Goal: Task Accomplishment & Management: Manage account settings

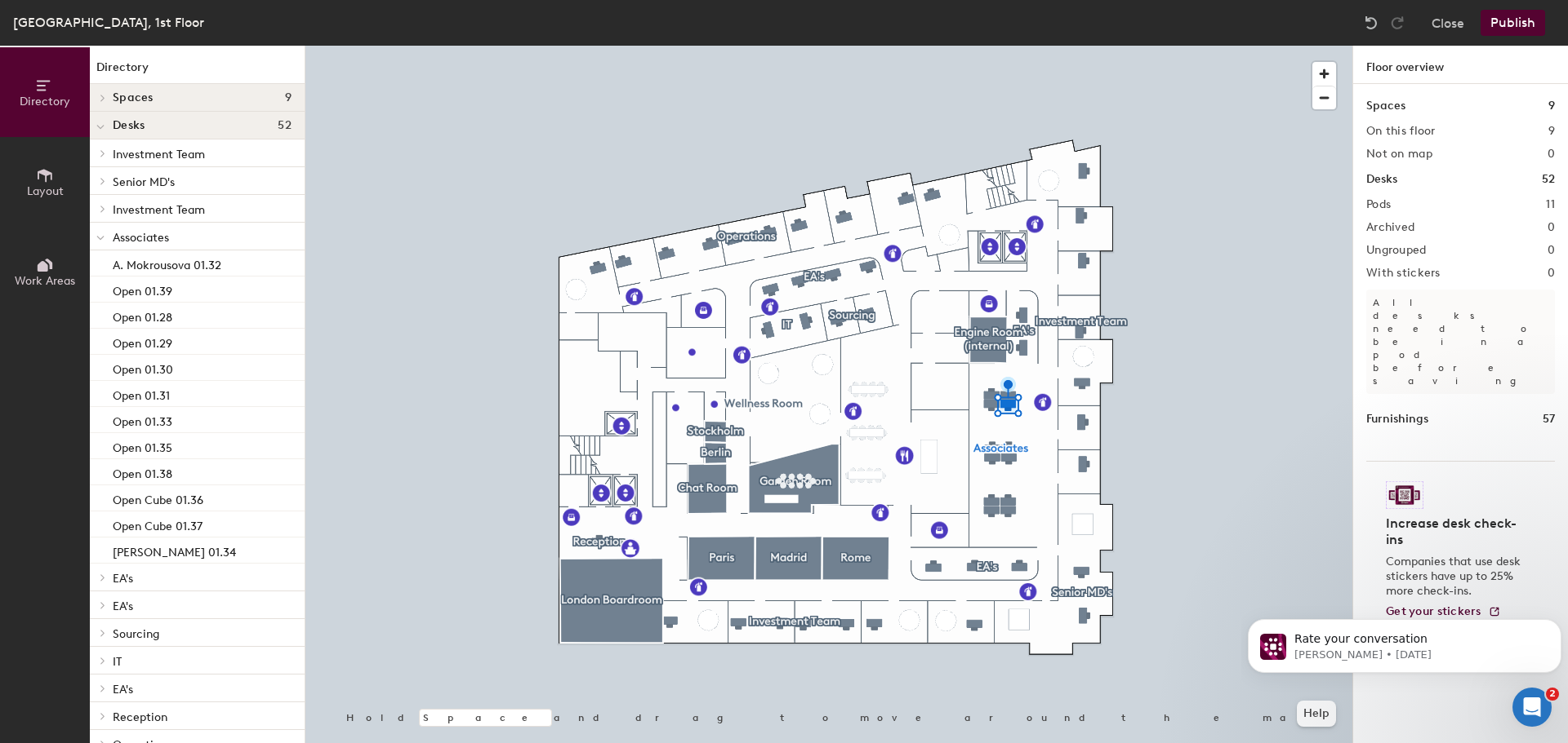
click at [1012, 46] on div at bounding box center [828, 46] width 1046 height 0
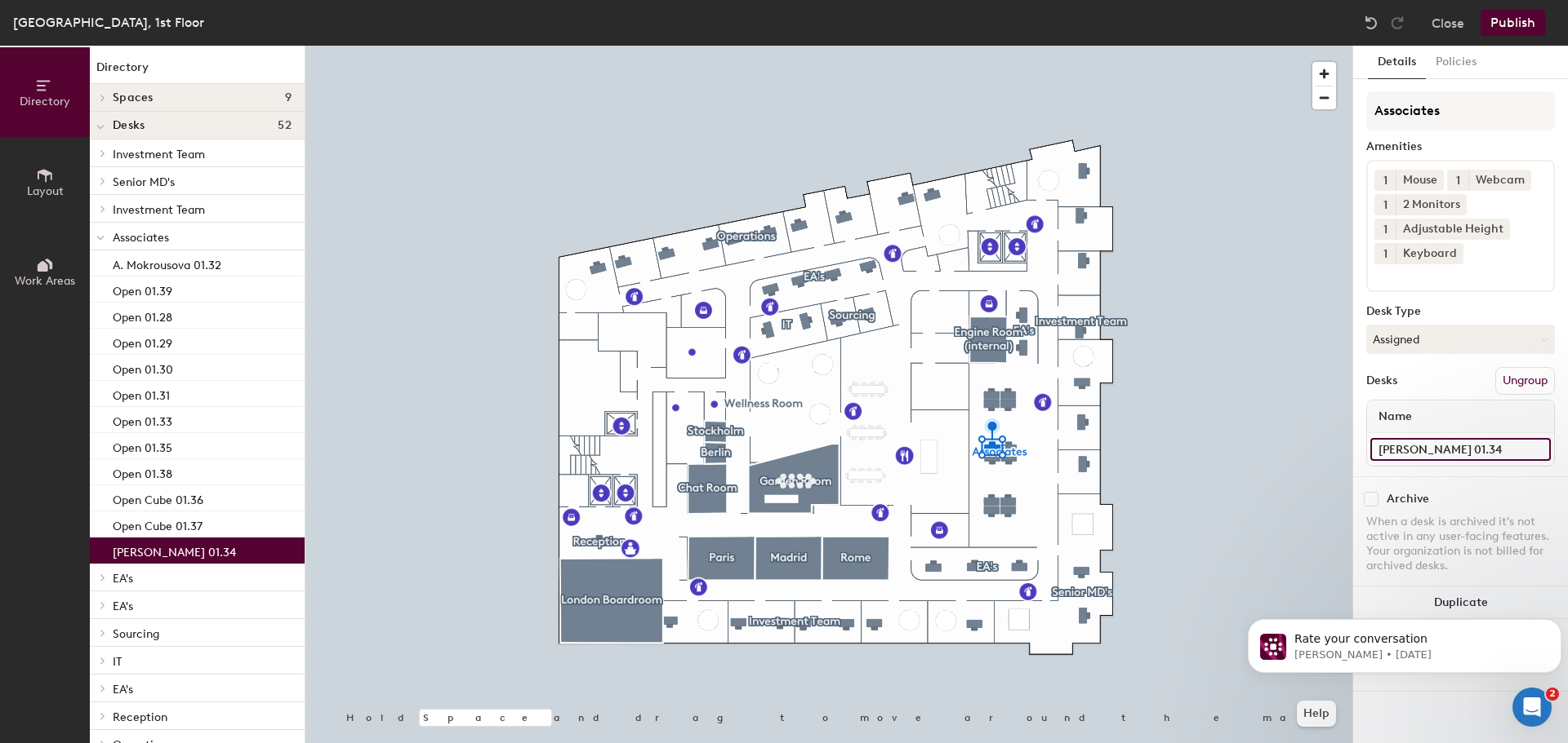
click at [1395, 444] on input "[PERSON_NAME] 01.34" at bounding box center [1460, 450] width 181 height 23
click at [1412, 445] on input "[PERSON_NAME] 01.34" at bounding box center [1460, 450] width 181 height 23
drag, startPoint x: 1422, startPoint y: 455, endPoint x: 1352, endPoint y: 454, distance: 70.0
click at [1352, 454] on div "Details Policies Associates Amenities 1 Mouse 1 Webcam 1 2 Monitors 1 Adjustabl…" at bounding box center [1460, 394] width 216 height 698
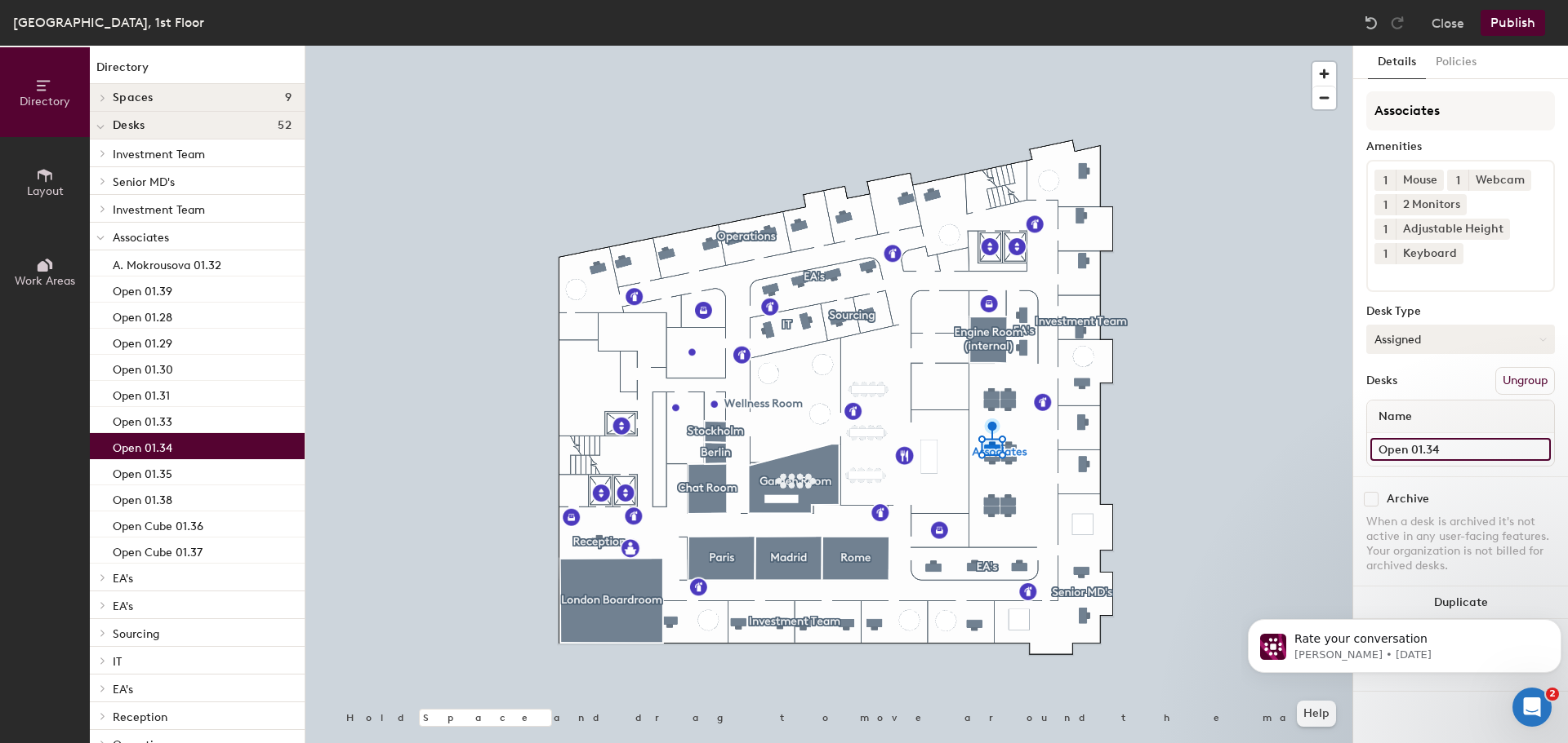
type input "Open 01.34"
click at [1402, 340] on button "Assigned" at bounding box center [1459, 339] width 188 height 30
click at [1401, 431] on div "Hoteled" at bounding box center [1448, 439] width 163 height 25
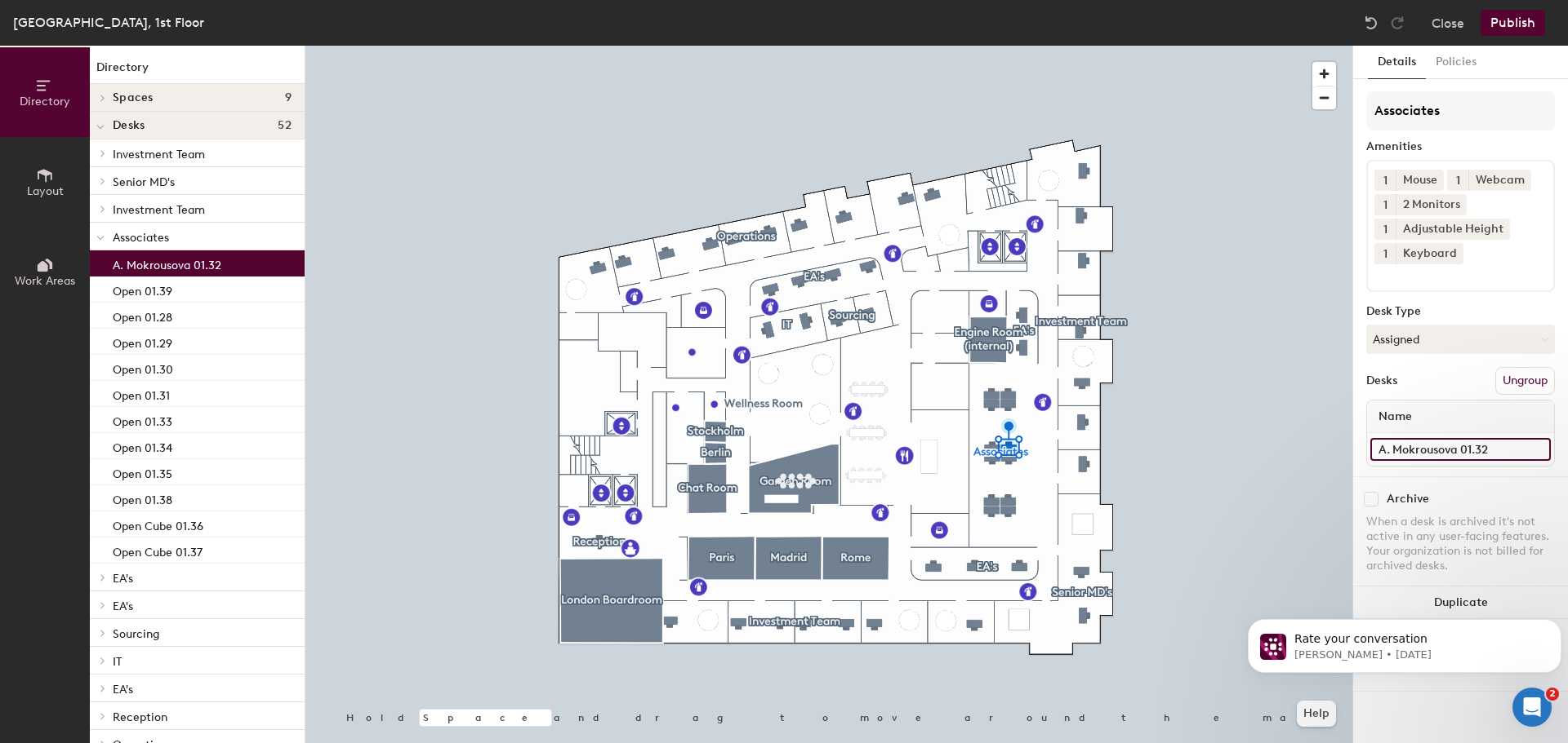
click at [1411, 451] on input "A. Mokrousova 01.32" at bounding box center [1460, 450] width 181 height 23
click at [1432, 446] on input "A. Mokrousova 01.32" at bounding box center [1460, 450] width 181 height 23
drag, startPoint x: 1458, startPoint y: 448, endPoint x: 1381, endPoint y: 448, distance: 77.0
click at [1381, 448] on input "A. Mokrousova 01.32" at bounding box center [1460, 450] width 181 height 23
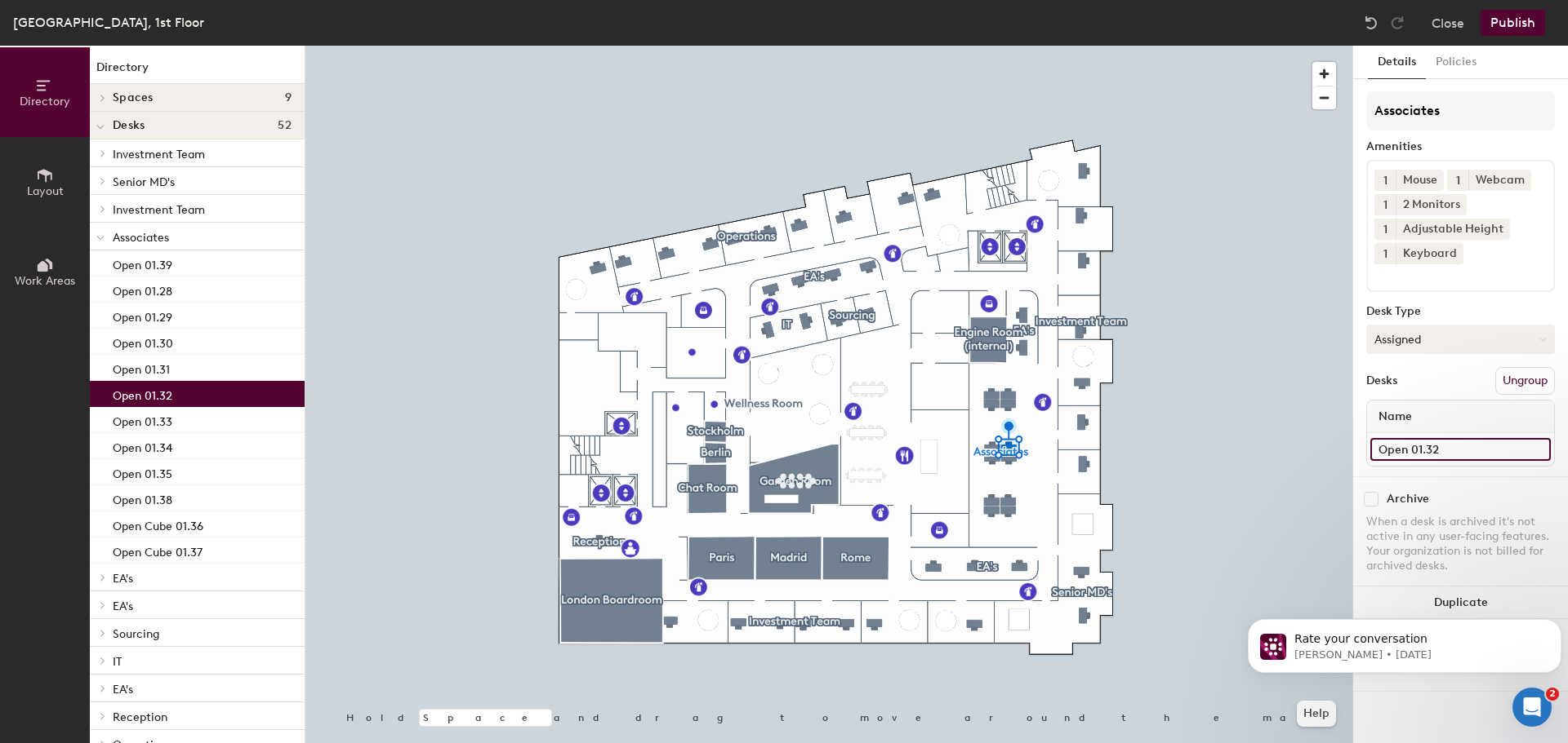
type input "Open 01.32"
click at [1402, 345] on button "Assigned" at bounding box center [1459, 339] width 188 height 30
click at [1408, 389] on div "Assigned" at bounding box center [1448, 391] width 163 height 25
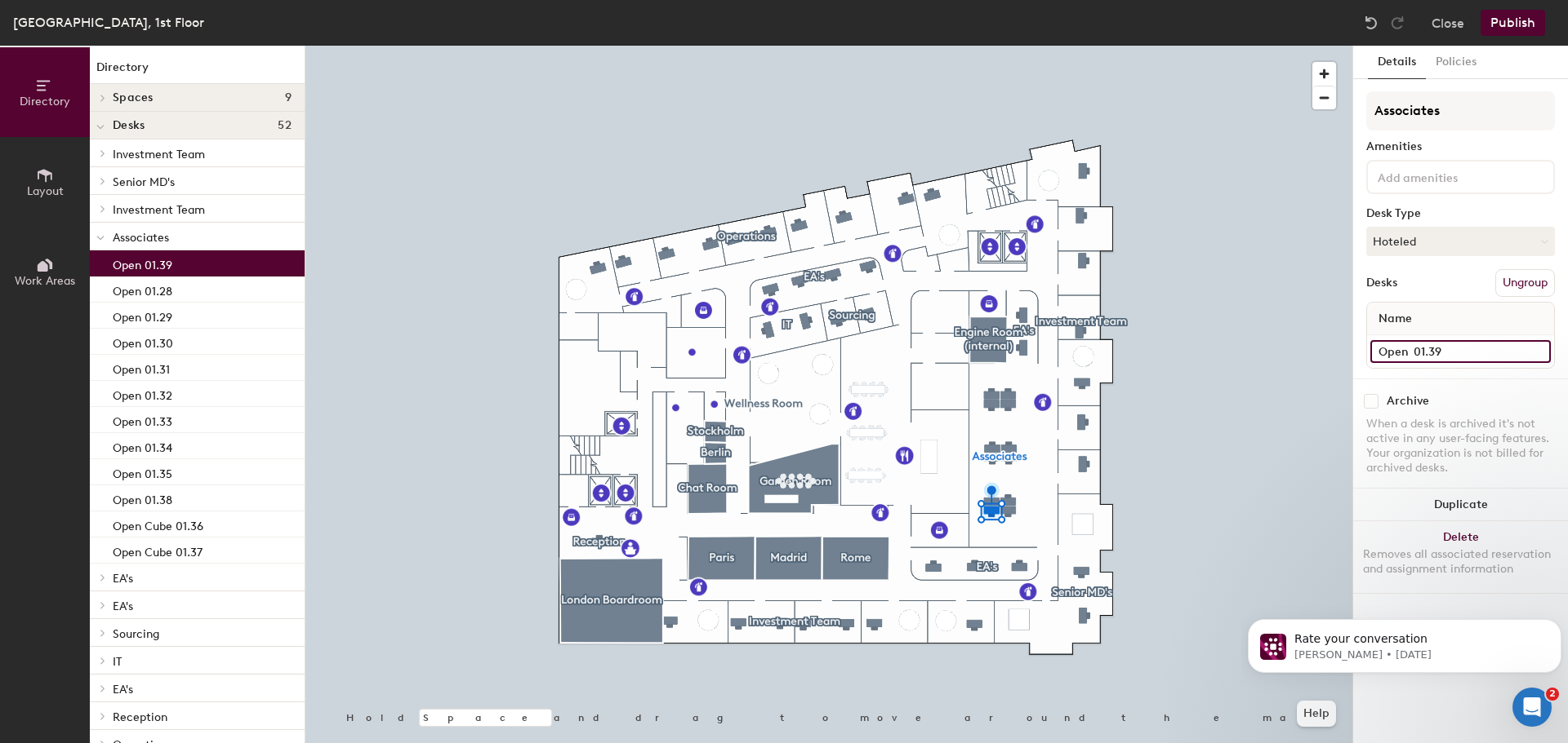
click at [1394, 350] on input "Open 01.39" at bounding box center [1460, 351] width 181 height 23
click at [1405, 351] on input "Open 01.39" at bounding box center [1460, 351] width 181 height 23
paste input "A. Mokrousova 01.32"
type input "A. Mokrousova 01.32 01.39"
click at [1399, 244] on button "Hoteled" at bounding box center [1459, 242] width 188 height 30
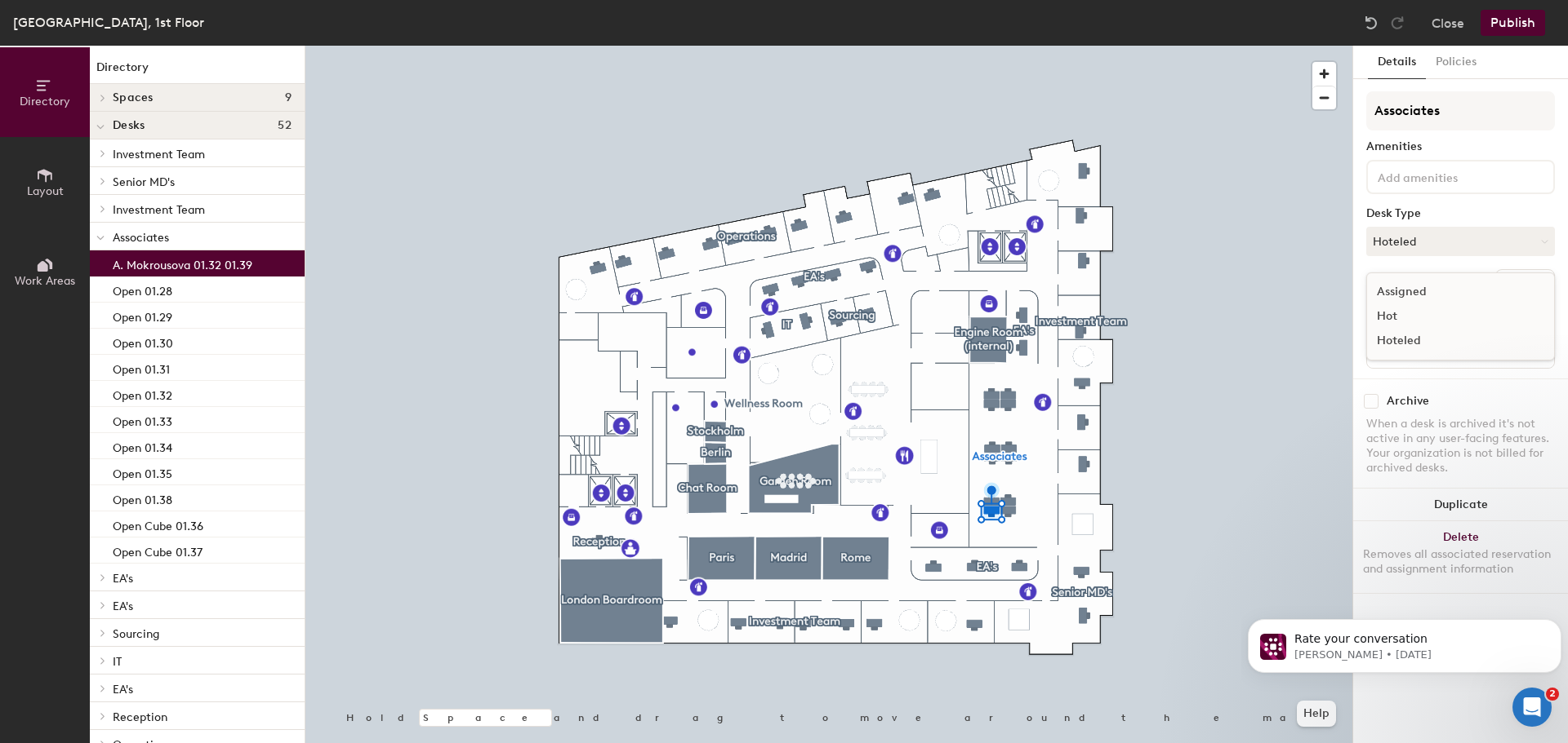
click at [1407, 289] on div "Assigned" at bounding box center [1448, 292] width 163 height 25
click at [1425, 165] on div "2 Monitors Adjustable Height Dock Headset Keyboard Laptop Stand Monitor Mouse P…" at bounding box center [1459, 177] width 188 height 34
click at [1407, 210] on div "2 Monitors" at bounding box center [1460, 216] width 183 height 25
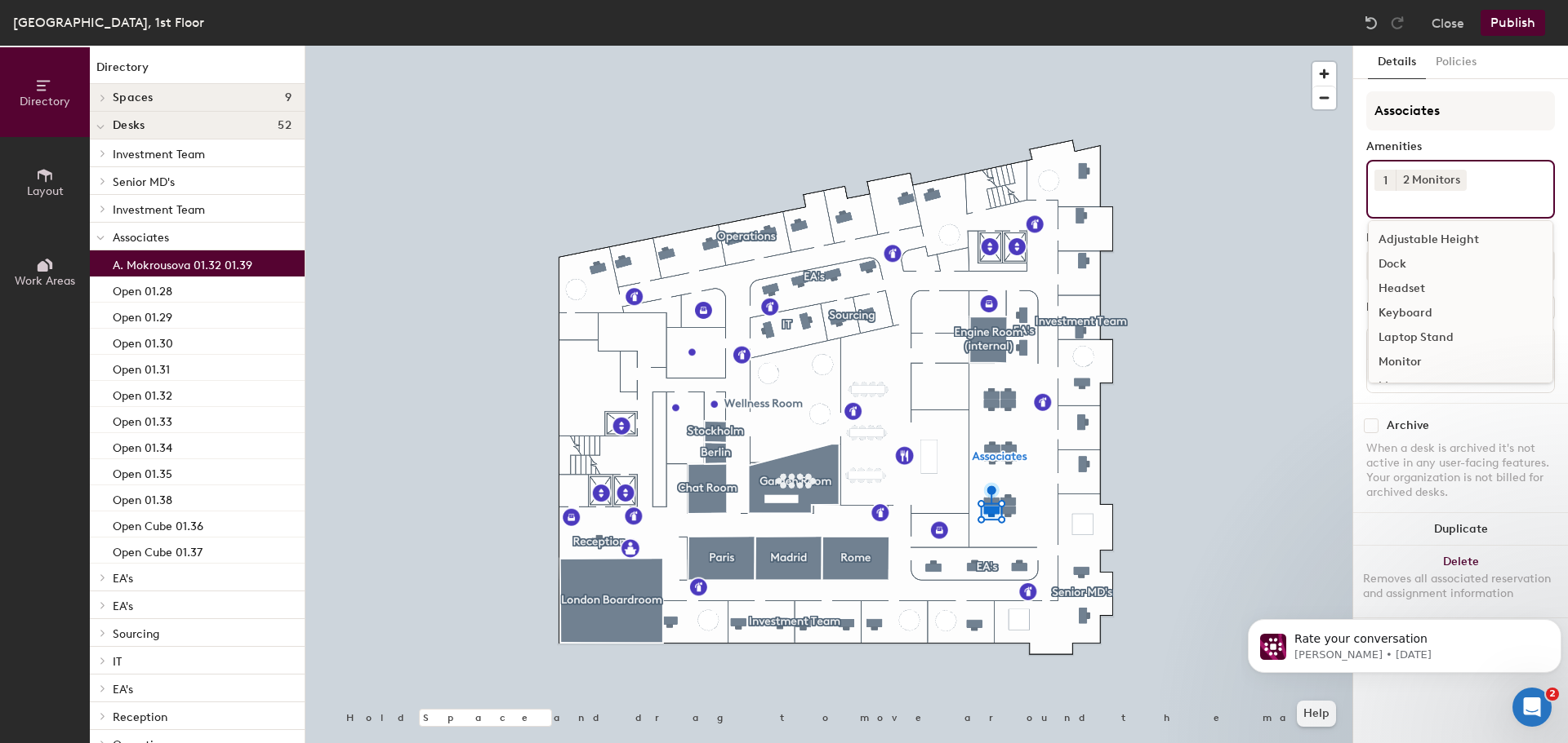
click at [1423, 238] on div "Adjustable Height" at bounding box center [1460, 240] width 183 height 25
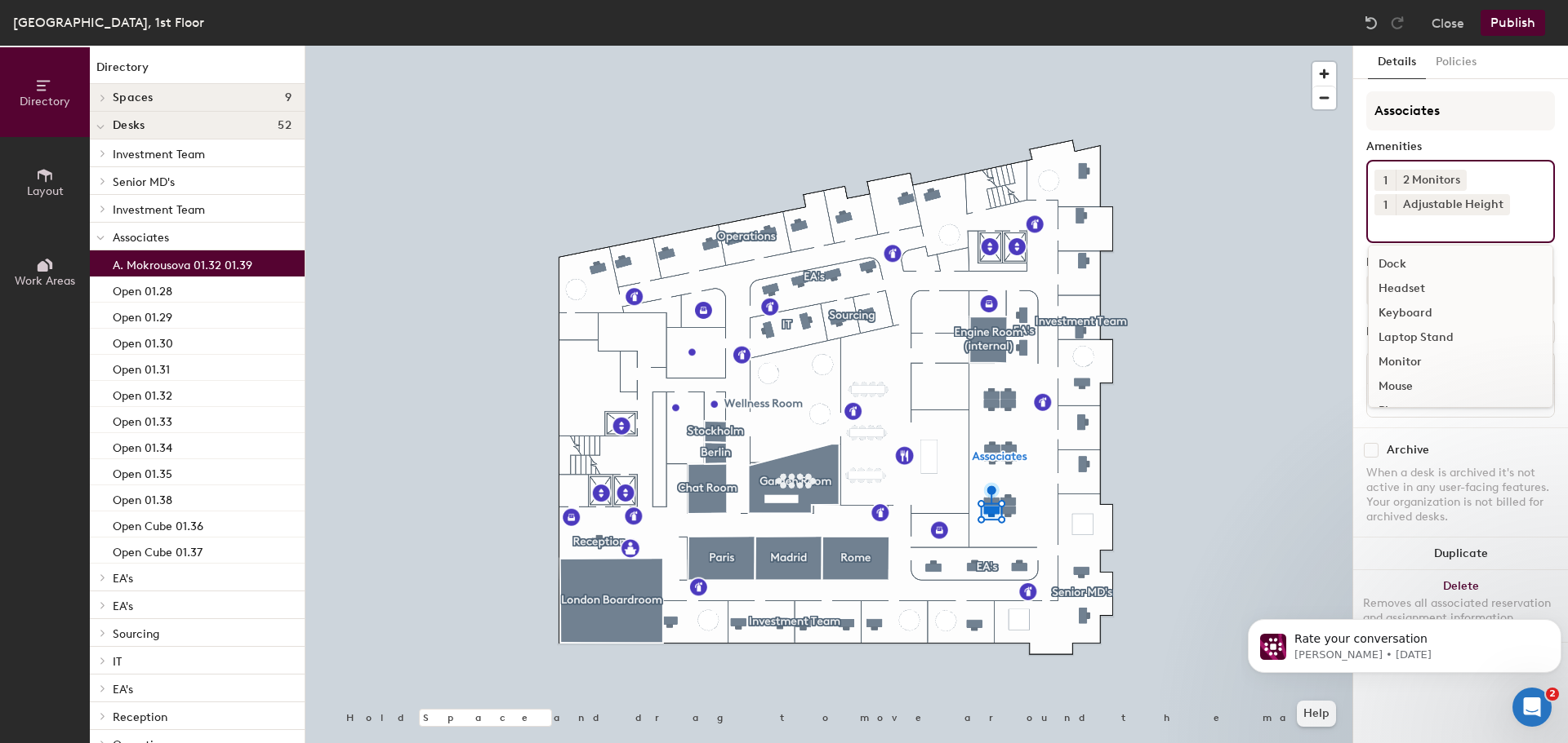
click at [1414, 311] on div "Keyboard" at bounding box center [1460, 313] width 183 height 25
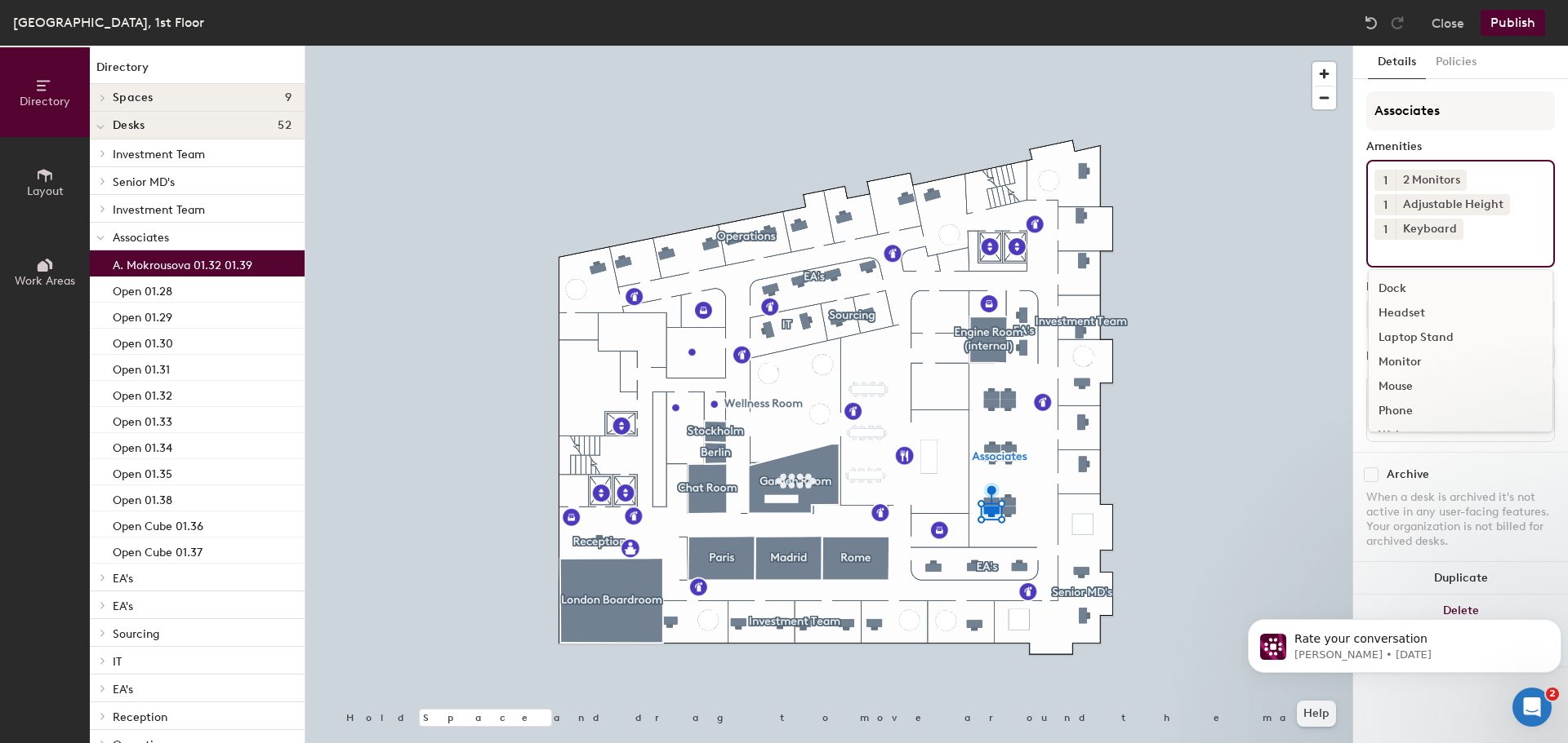
click at [1410, 382] on div "Mouse" at bounding box center [1460, 387] width 183 height 25
click at [1422, 410] on div "Webcam" at bounding box center [1460, 412] width 183 height 25
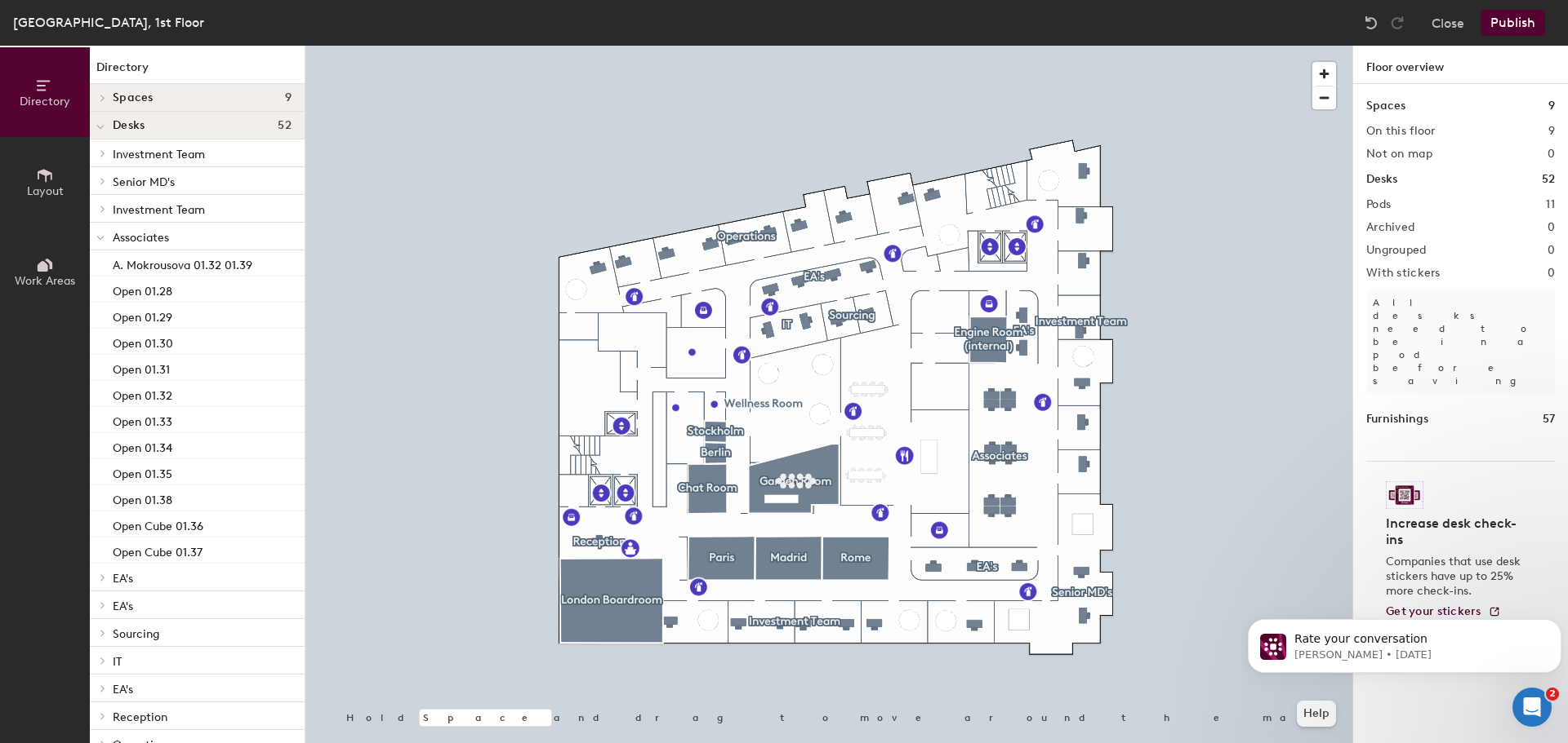
click at [1517, 23] on button "Publish" at bounding box center [1513, 22] width 65 height 26
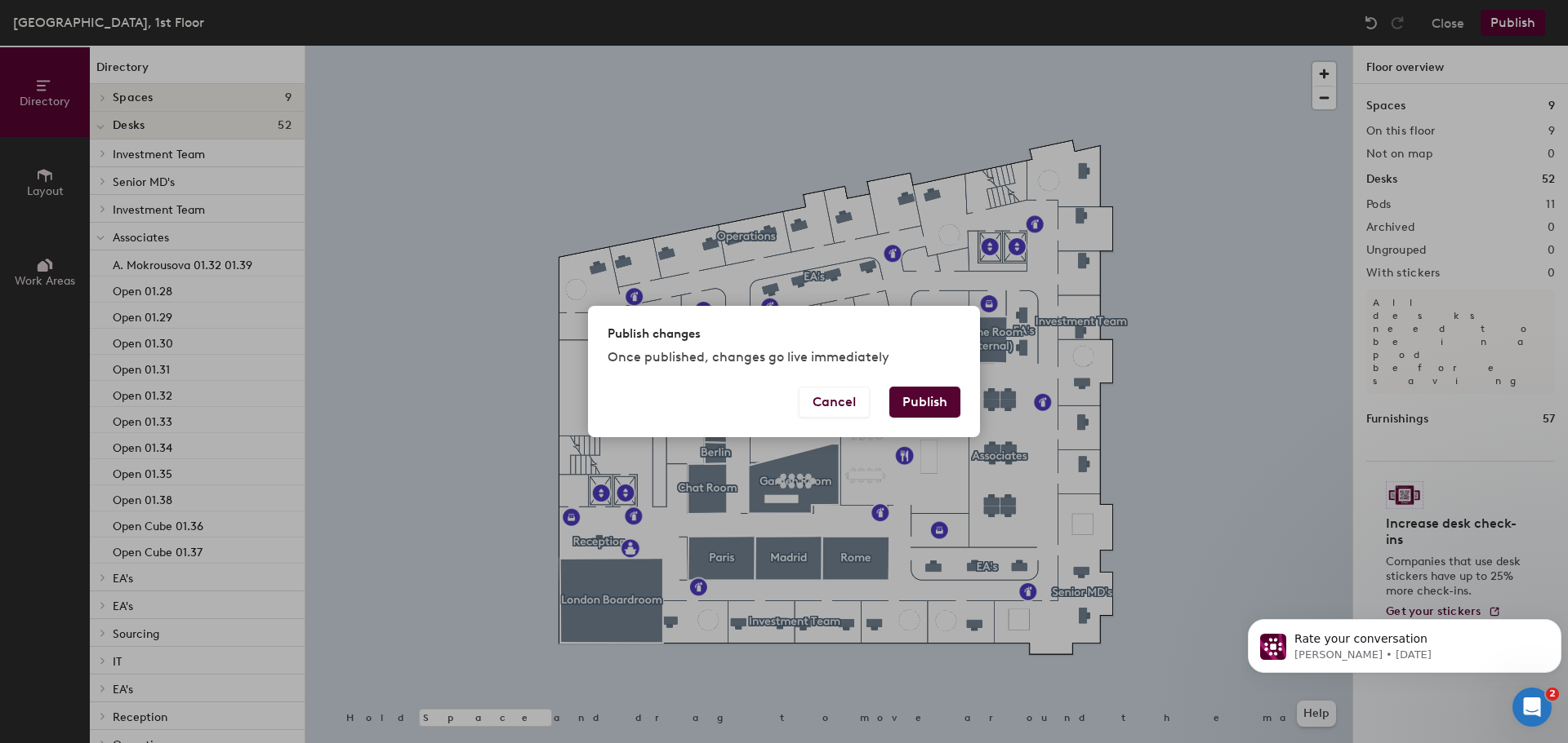
click at [920, 401] on button "Publish" at bounding box center [924, 402] width 71 height 31
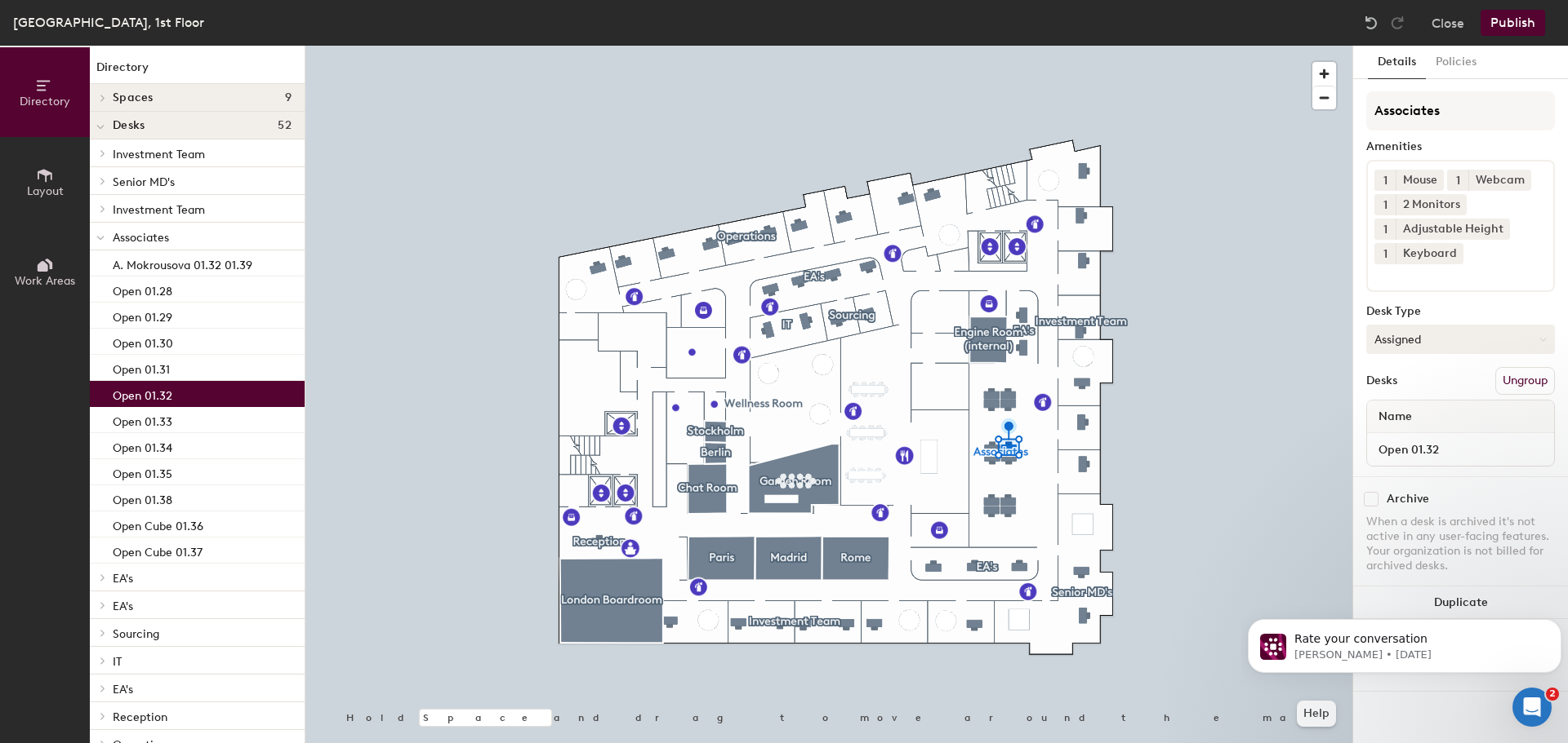
click at [1405, 349] on button "Assigned" at bounding box center [1459, 339] width 188 height 30
click at [1403, 434] on div "Hoteled" at bounding box center [1448, 439] width 163 height 25
click at [1516, 21] on button "Publish" at bounding box center [1513, 22] width 65 height 26
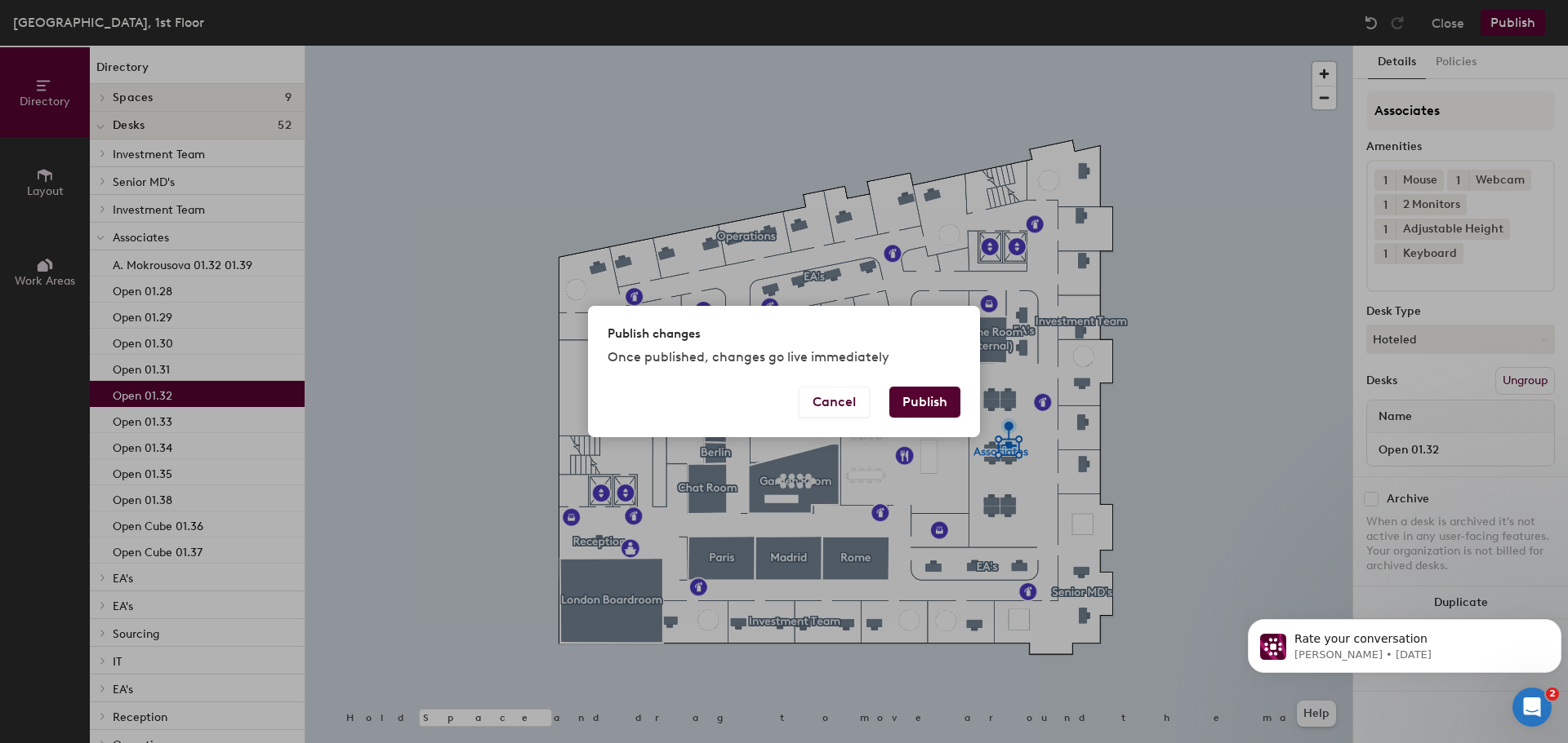
click at [936, 400] on button "Publish" at bounding box center [924, 402] width 71 height 31
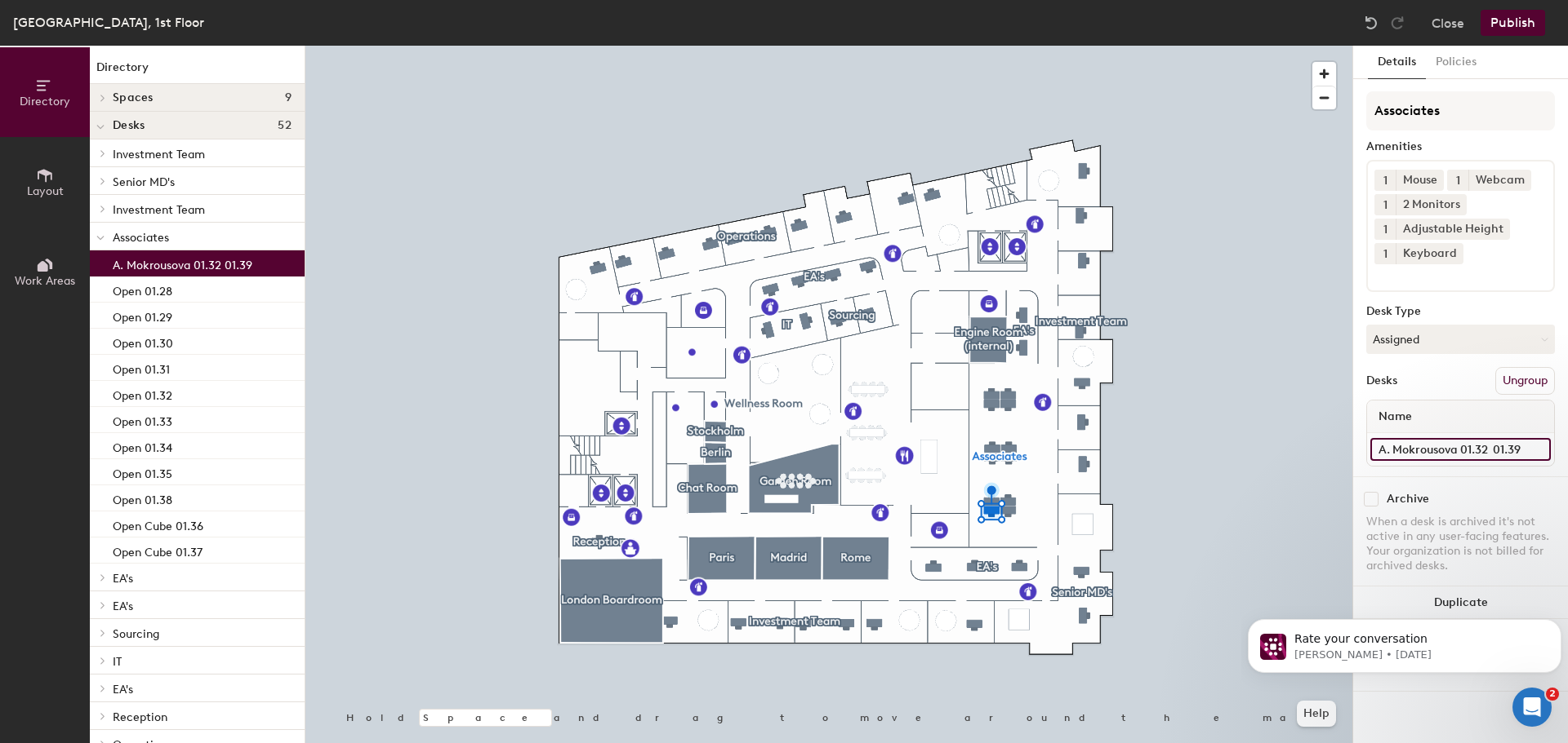
click at [1469, 442] on input "A. Mokrousova 01.32 01.39" at bounding box center [1460, 450] width 181 height 23
click at [1493, 448] on input "A. Mokrousova 01.32 01.39" at bounding box center [1460, 450] width 181 height 23
type input "A. Mokrousova 01.39"
click at [1500, 20] on button "Publish" at bounding box center [1513, 22] width 65 height 26
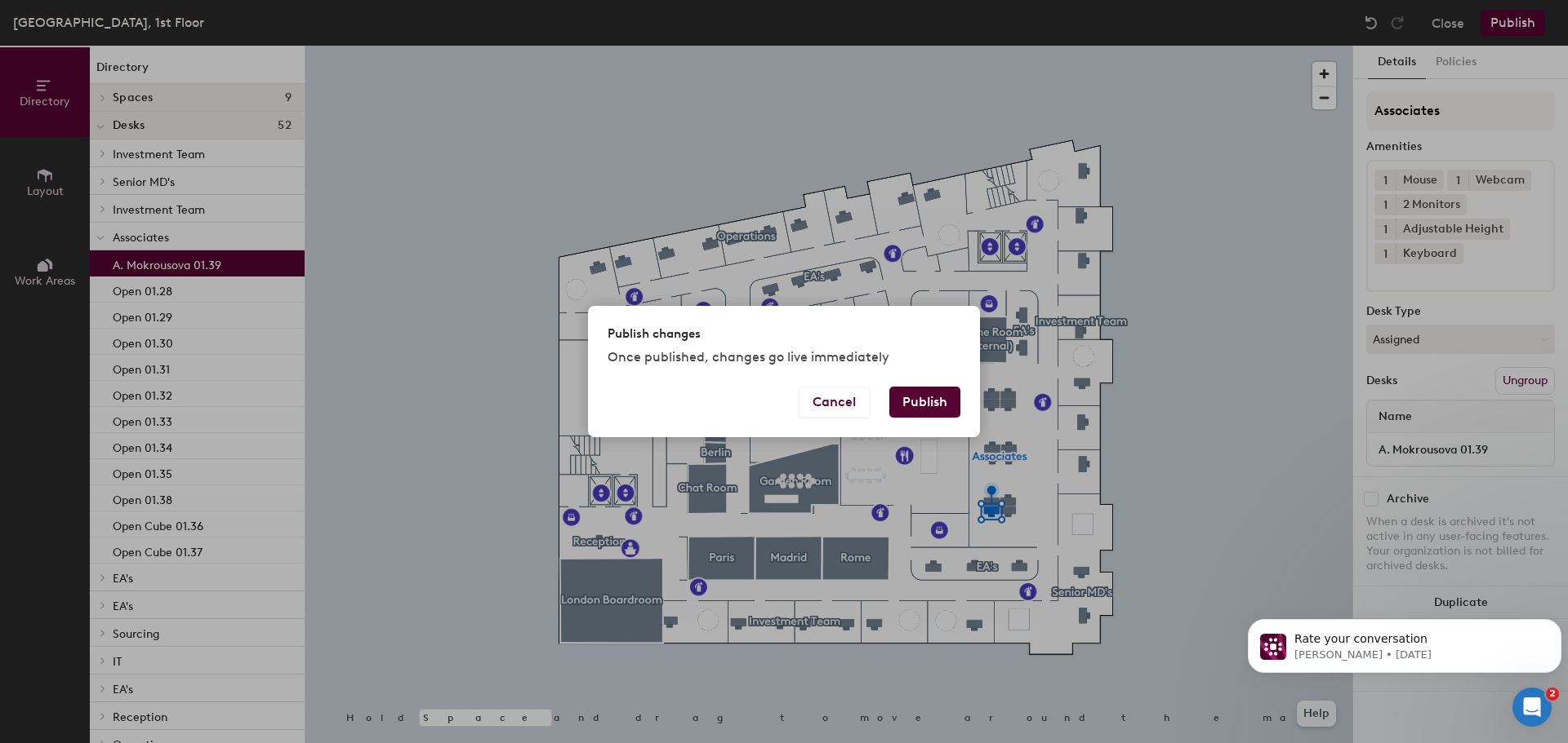
click at [951, 390] on button "Publish" at bounding box center [924, 402] width 71 height 31
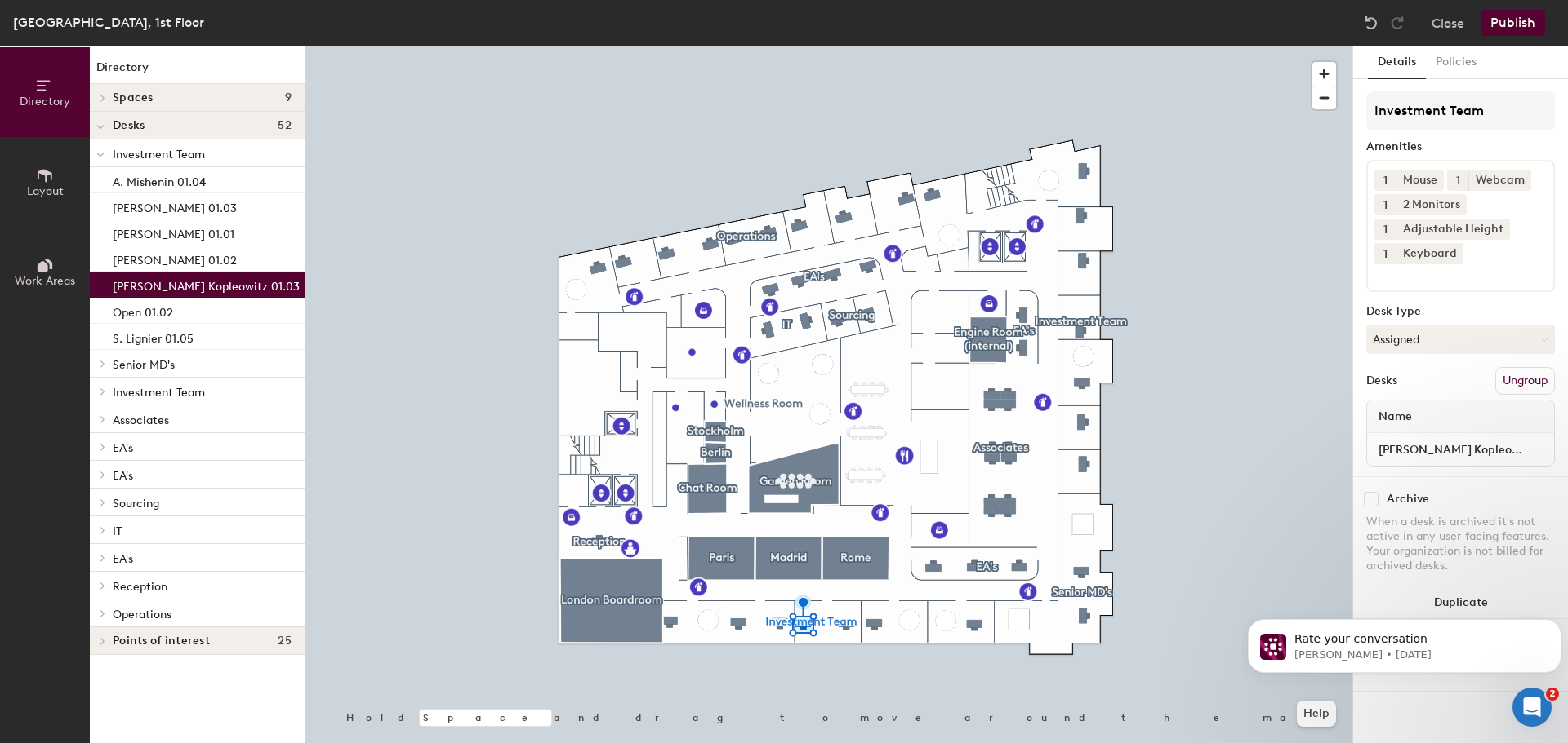
click at [1525, 23] on button "Publish" at bounding box center [1513, 22] width 65 height 26
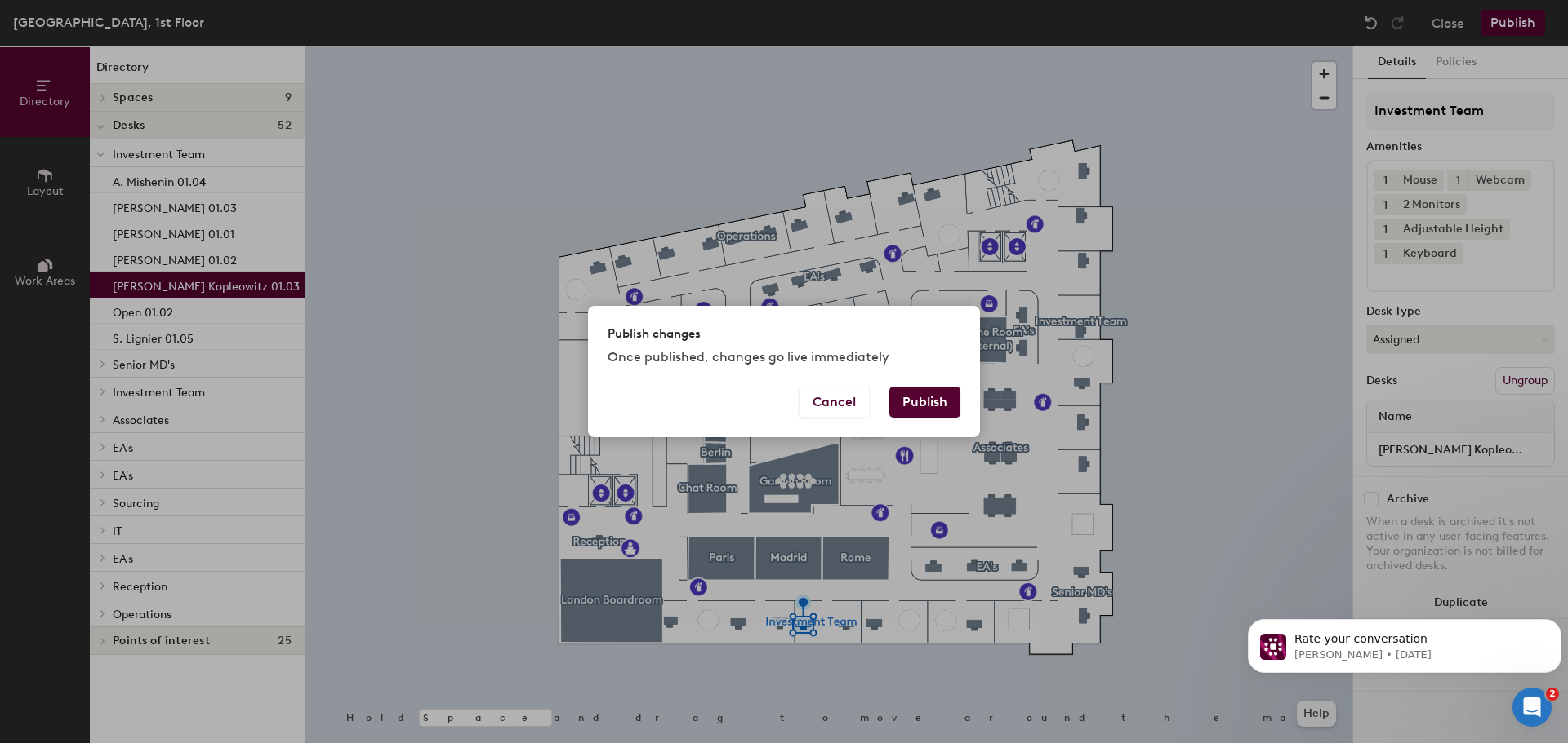
click at [929, 411] on button "Publish" at bounding box center [924, 402] width 71 height 31
